Goal: Navigation & Orientation: Find specific page/section

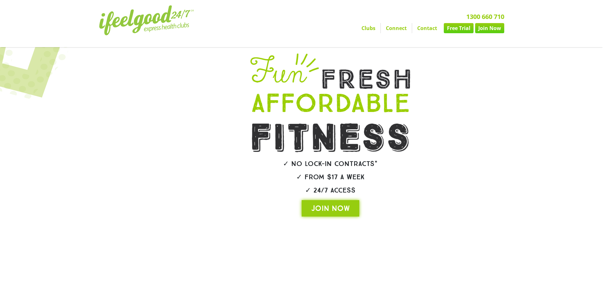
click at [429, 29] on link "Contact" at bounding box center [427, 28] width 30 height 10
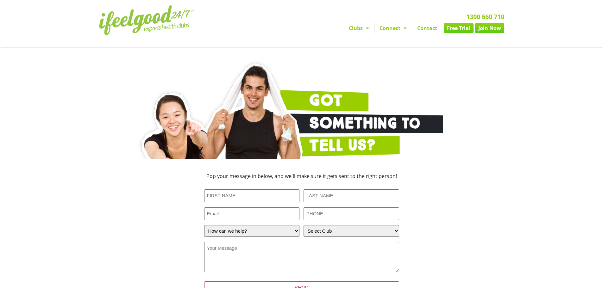
click at [395, 32] on link "Connect" at bounding box center [392, 28] width 37 height 10
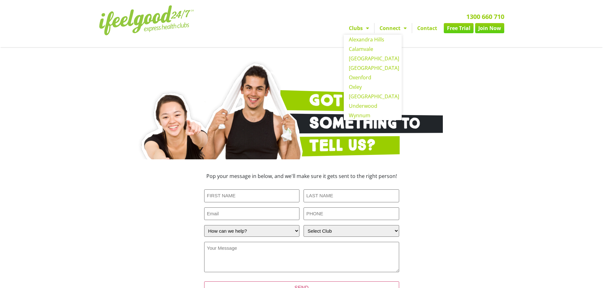
click at [363, 28] on span "Menu" at bounding box center [366, 27] width 6 height 11
click at [366, 57] on link "[GEOGRAPHIC_DATA]" at bounding box center [373, 58] width 58 height 9
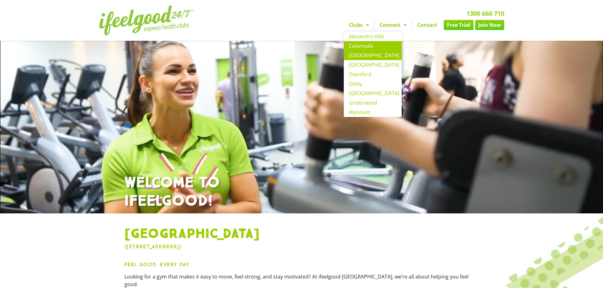
click at [365, 48] on link "Calamvale" at bounding box center [373, 45] width 58 height 9
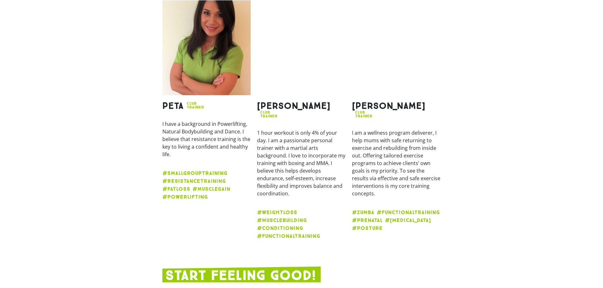
scroll to position [1044, 0]
